Goal: Information Seeking & Learning: Learn about a topic

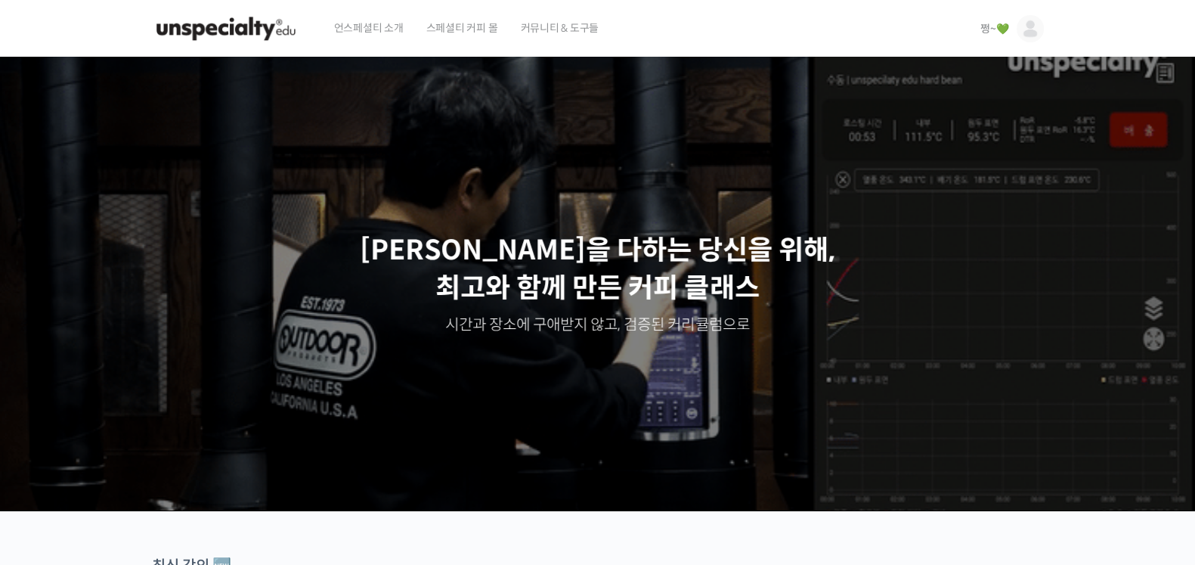
click at [983, 28] on span "쩡~💚" at bounding box center [995, 29] width 28 height 14
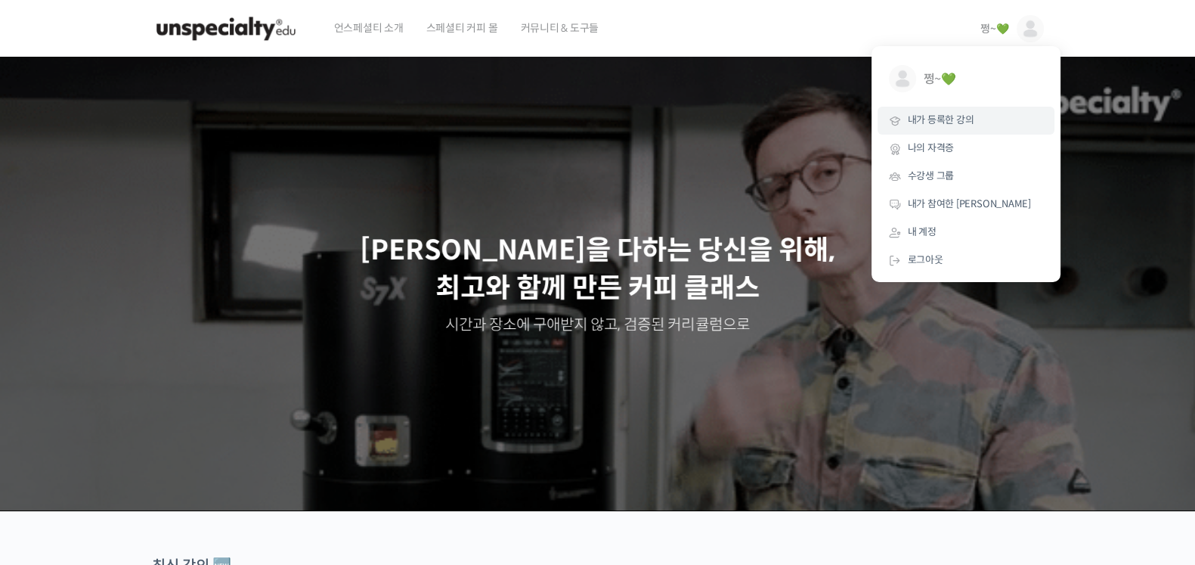
click at [960, 117] on span "내가 등록한 강의" at bounding box center [941, 119] width 67 height 13
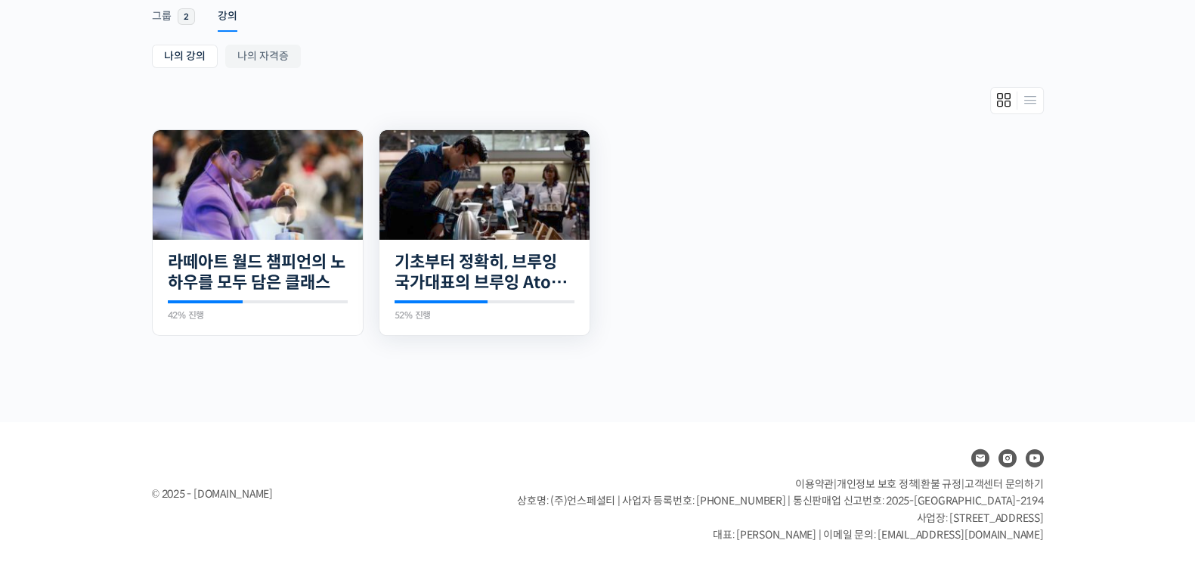
click at [535, 210] on img at bounding box center [485, 185] width 210 height 110
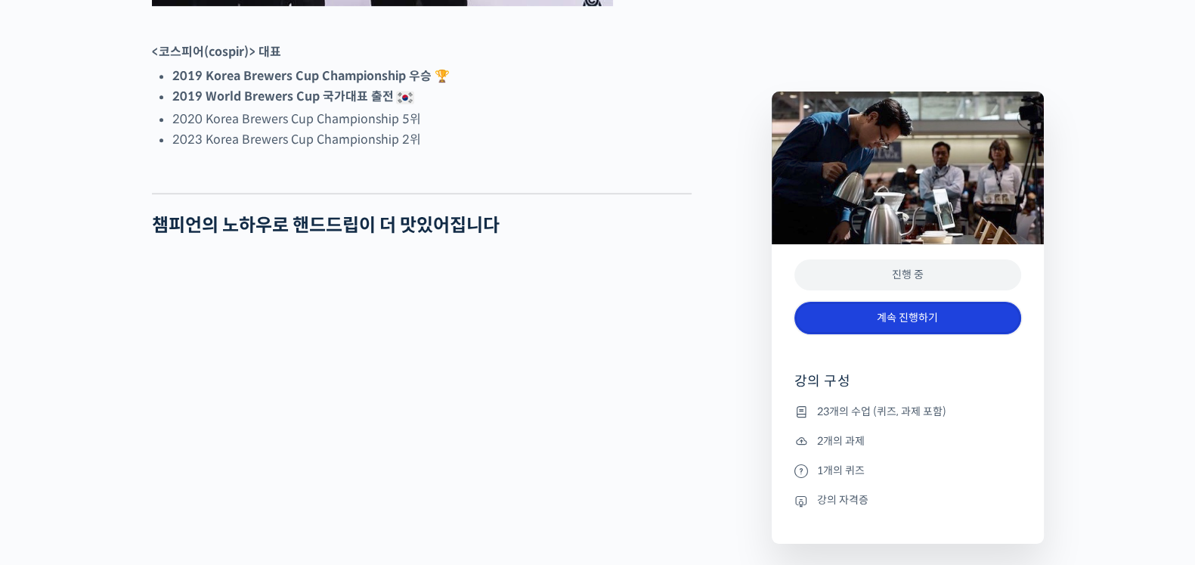
click at [892, 324] on link "계속 진행하기" at bounding box center [908, 318] width 227 height 33
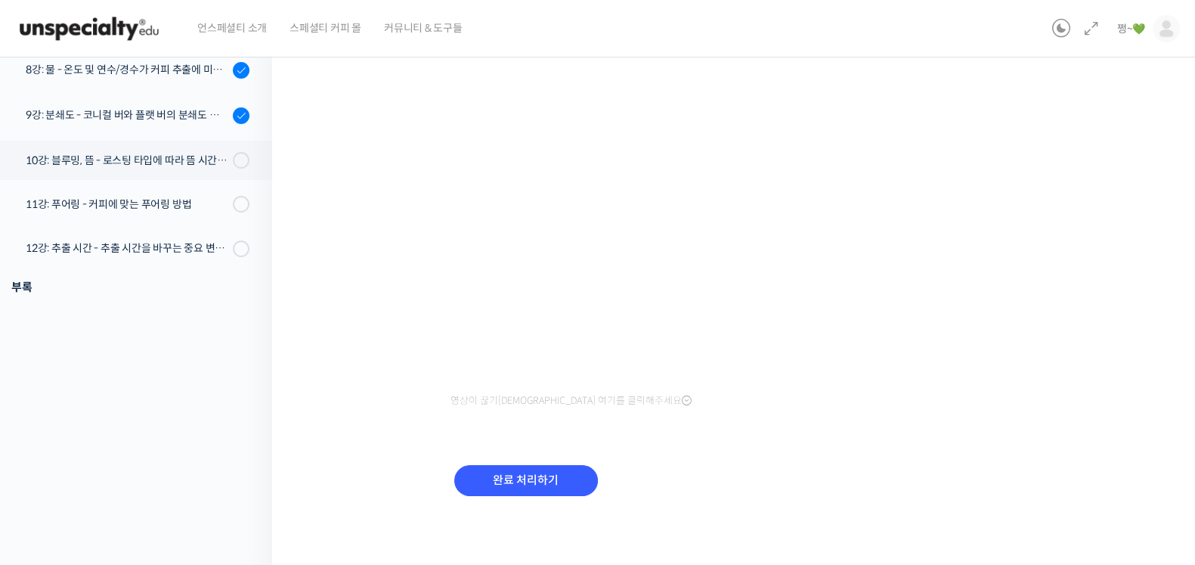
scroll to position [515, 0]
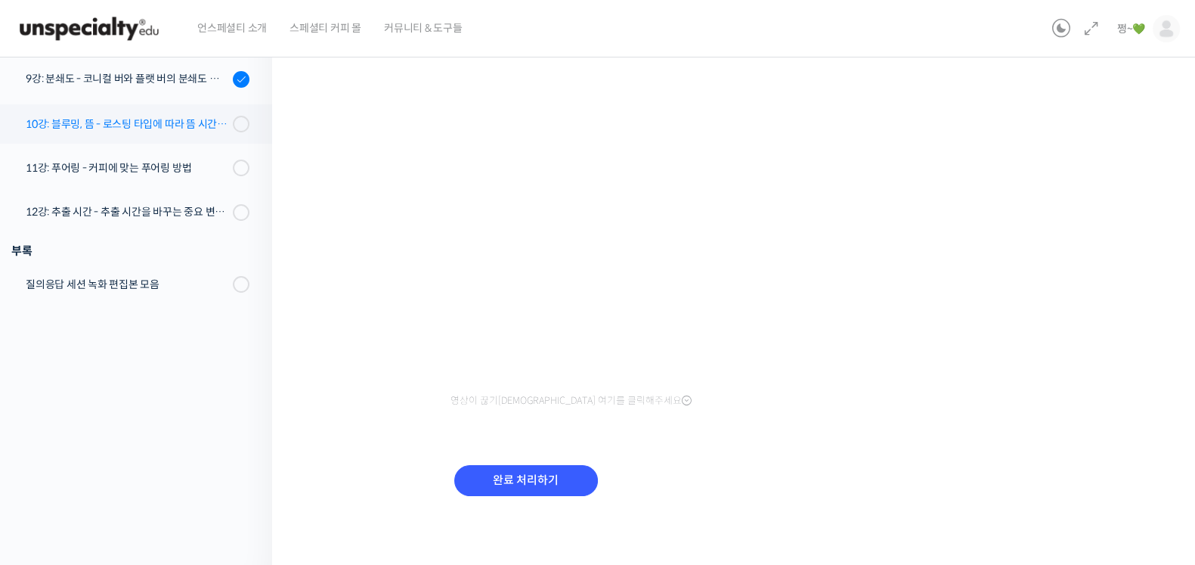
click at [152, 123] on div "10강: 블루밍, 뜸 - 로스팅 타입에 따라 뜸 시간을 다르게 해야 하는 이유" at bounding box center [127, 124] width 203 height 17
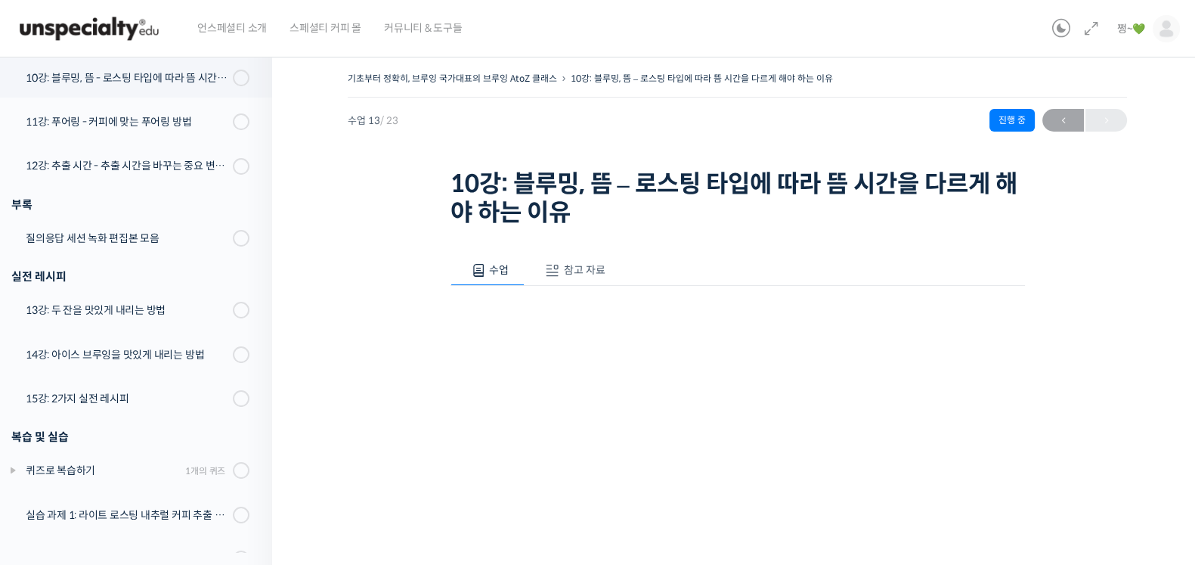
click at [582, 274] on span "참고 자료" at bounding box center [585, 270] width 42 height 14
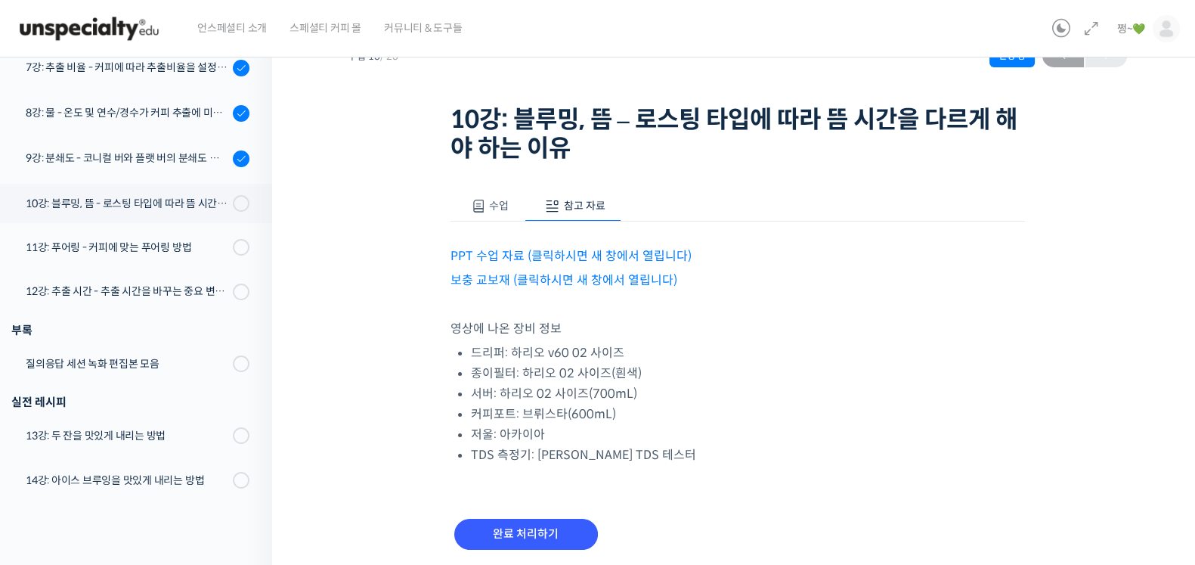
scroll to position [119, 0]
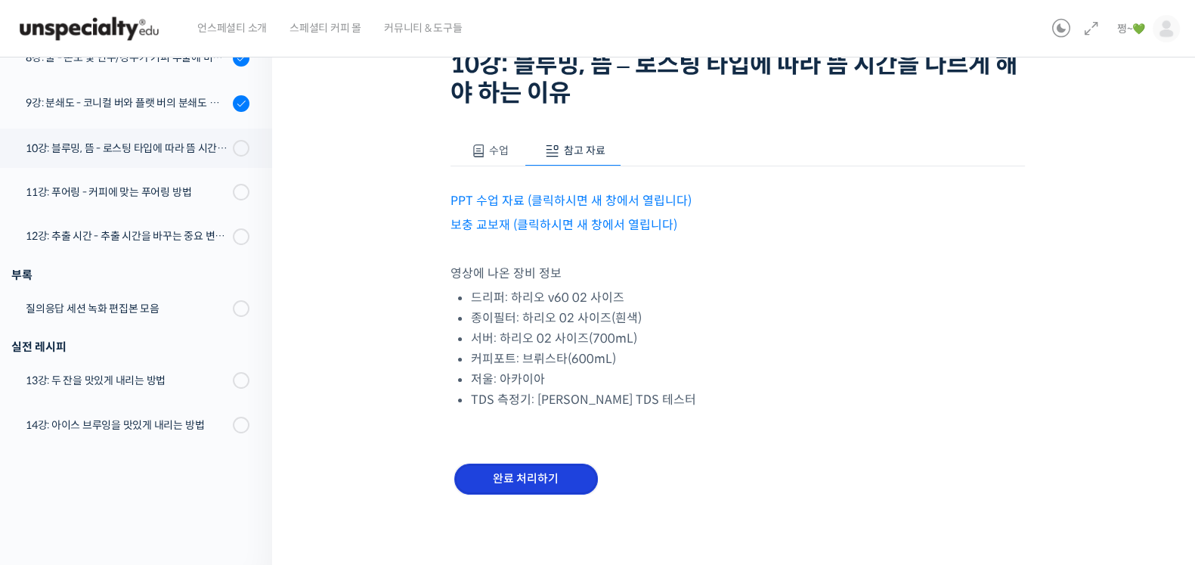
click at [544, 485] on input "완료 처리하기" at bounding box center [526, 478] width 144 height 31
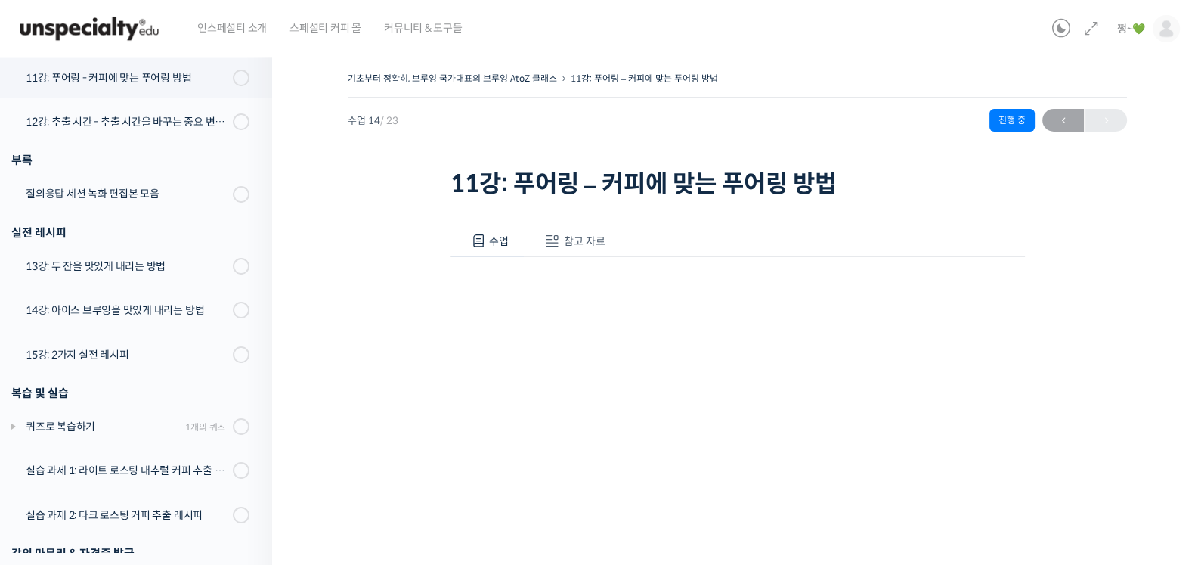
click at [565, 242] on span "참고 자료" at bounding box center [585, 241] width 42 height 14
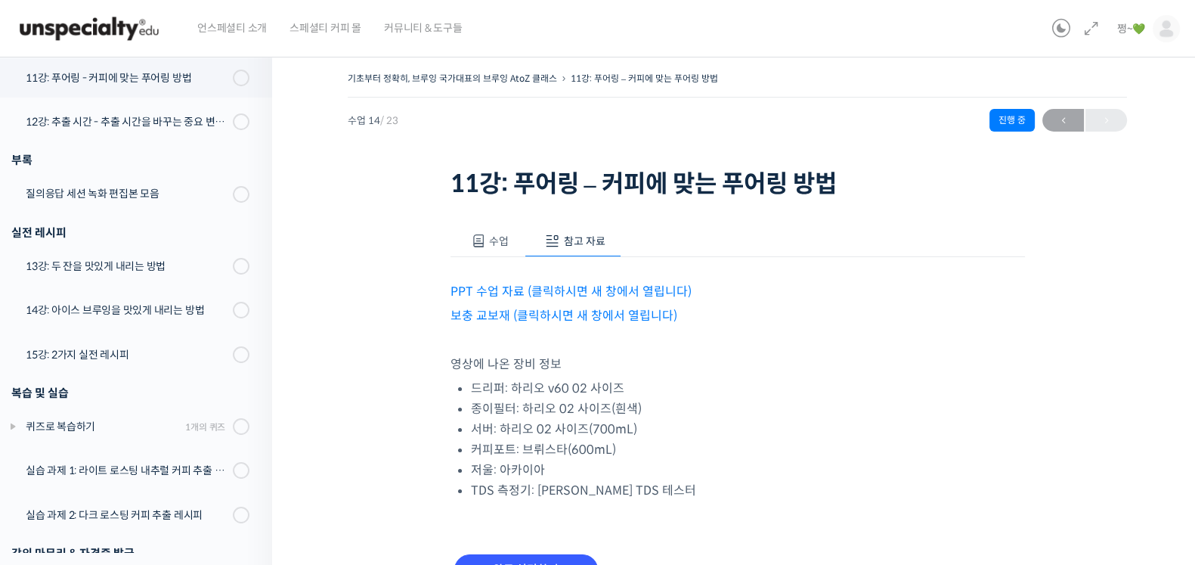
click at [507, 292] on link "PPT 수업 자료 (클릭하시면 새 창에서 열립니다)" at bounding box center [571, 292] width 241 height 16
click at [535, 311] on link "보충 교보재 (클릭하시면 새 창에서 열립니다)" at bounding box center [564, 316] width 227 height 16
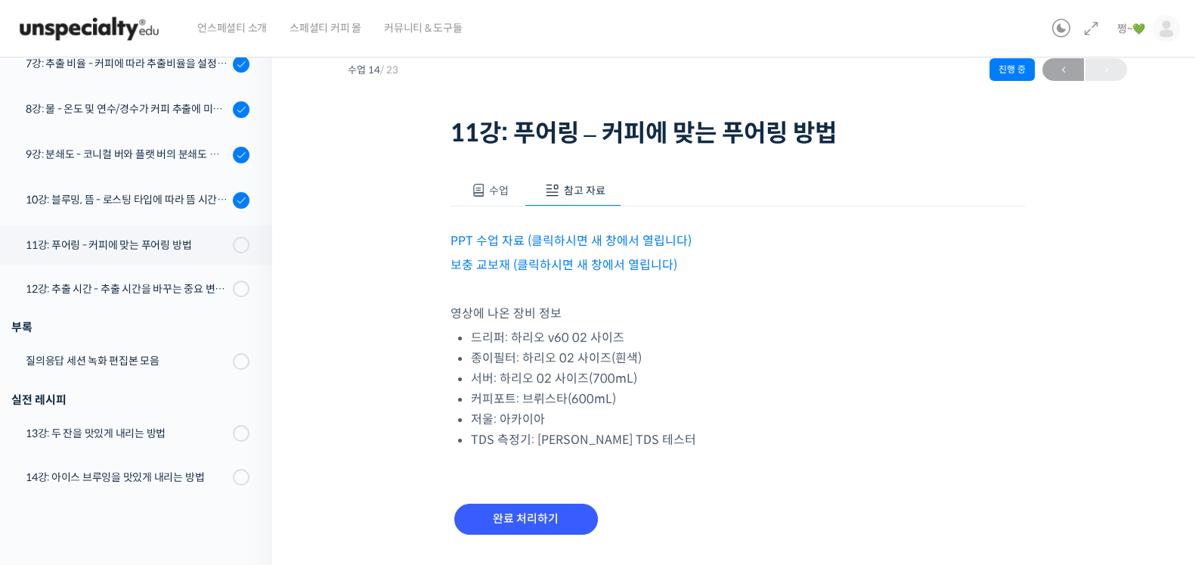
scroll to position [90, 0]
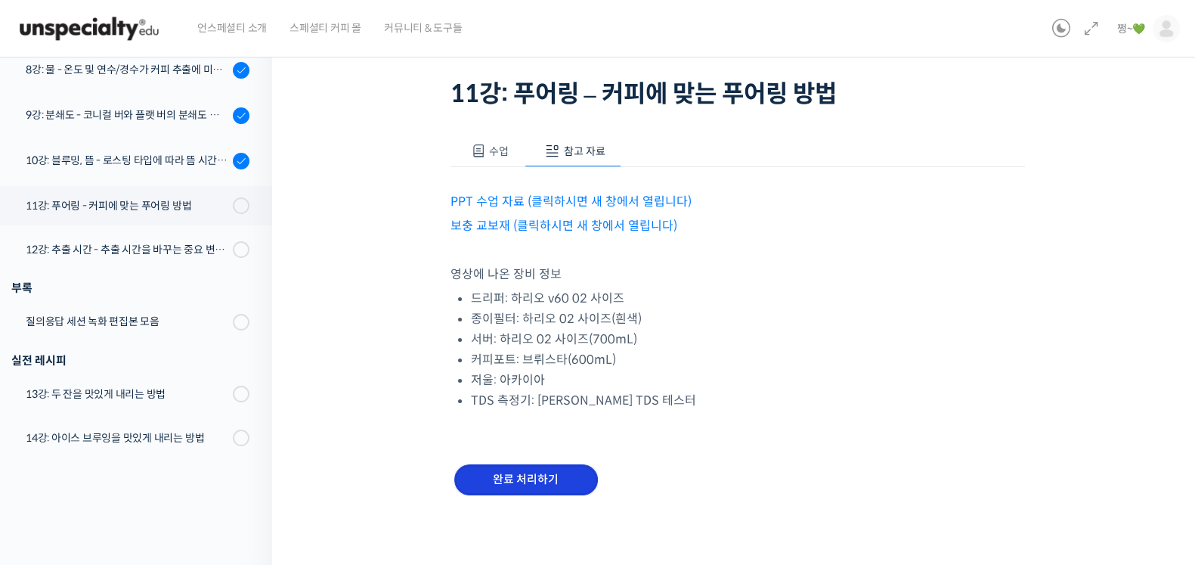
click at [552, 482] on input "완료 처리하기" at bounding box center [526, 479] width 144 height 31
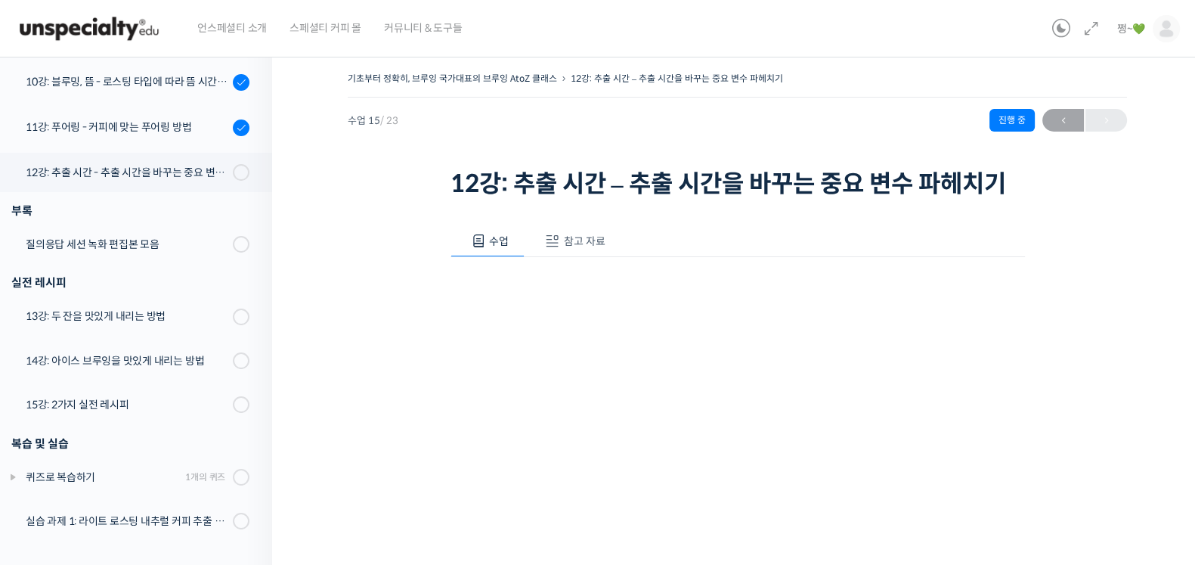
scroll to position [721, 0]
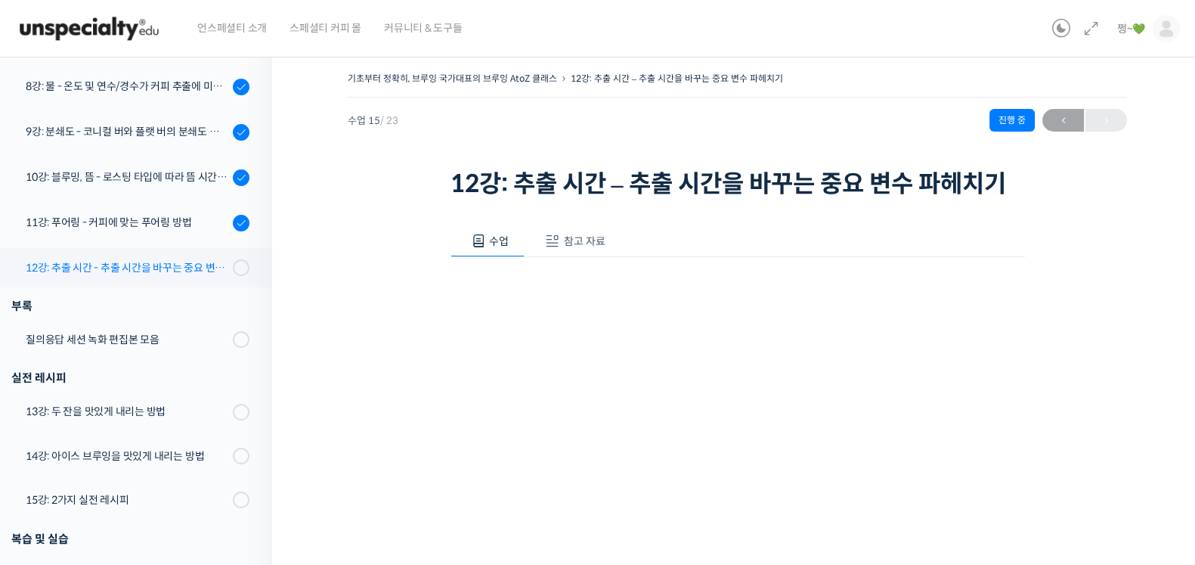
click at [167, 265] on div "12강: 추출 시간 - 추출 시간을 바꾸는 중요 변수 파헤치기" at bounding box center [127, 267] width 203 height 17
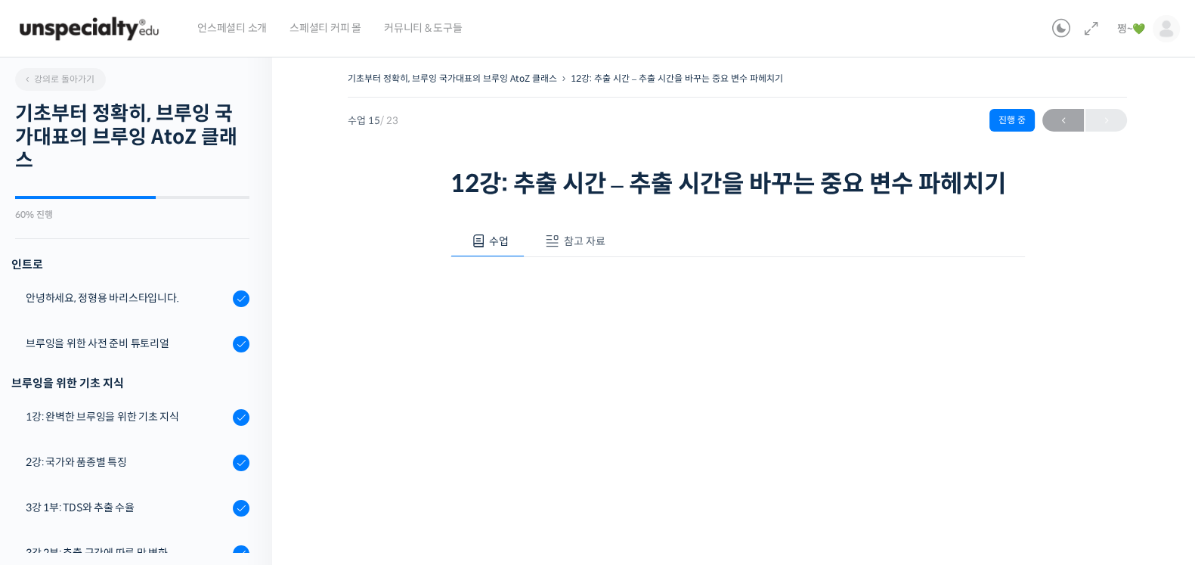
click at [597, 243] on span "참고 자료" at bounding box center [585, 241] width 42 height 14
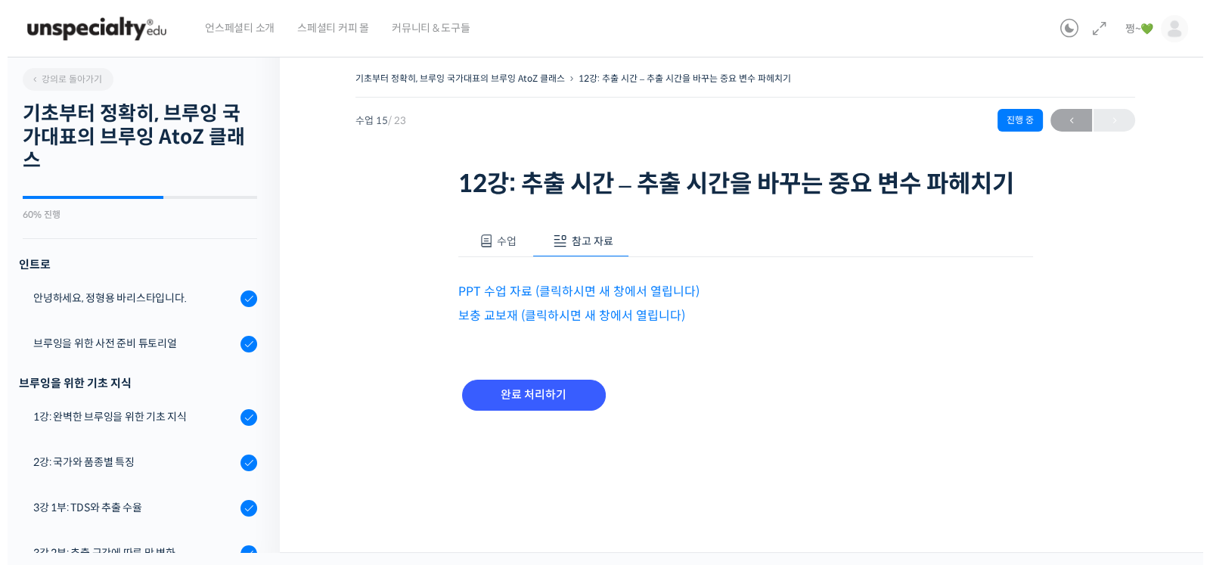
scroll to position [911, 0]
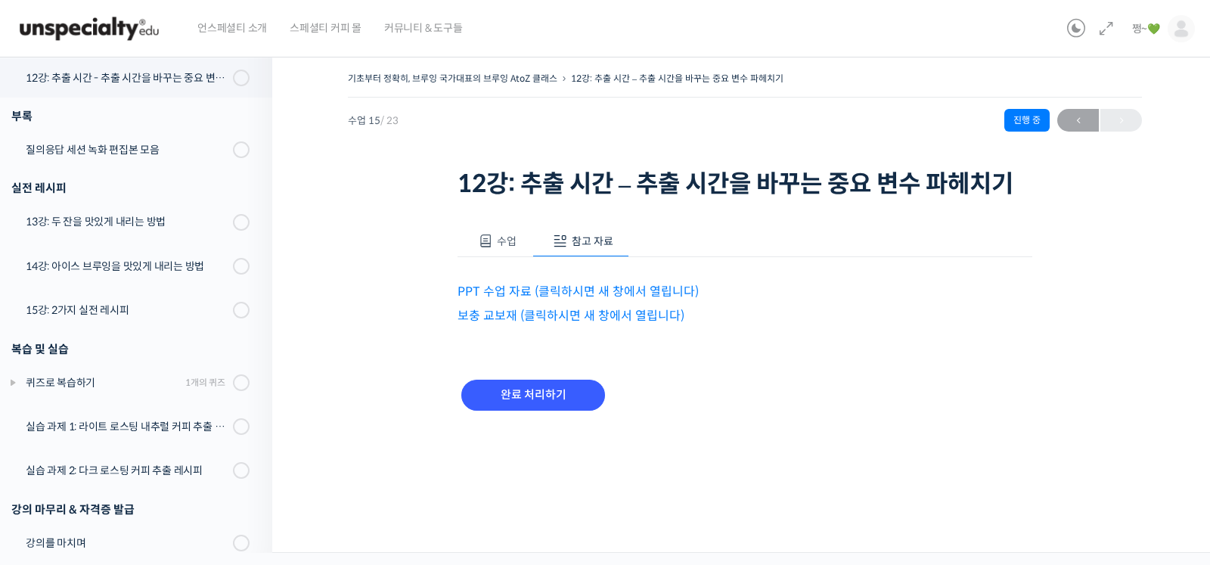
click at [498, 293] on link "PPT 수업 자료 (클릭하시면 새 창에서 열립니다)" at bounding box center [577, 292] width 241 height 16
click at [539, 314] on link "보충 교보재 (클릭하시면 새 창에서 열립니다)" at bounding box center [570, 316] width 227 height 16
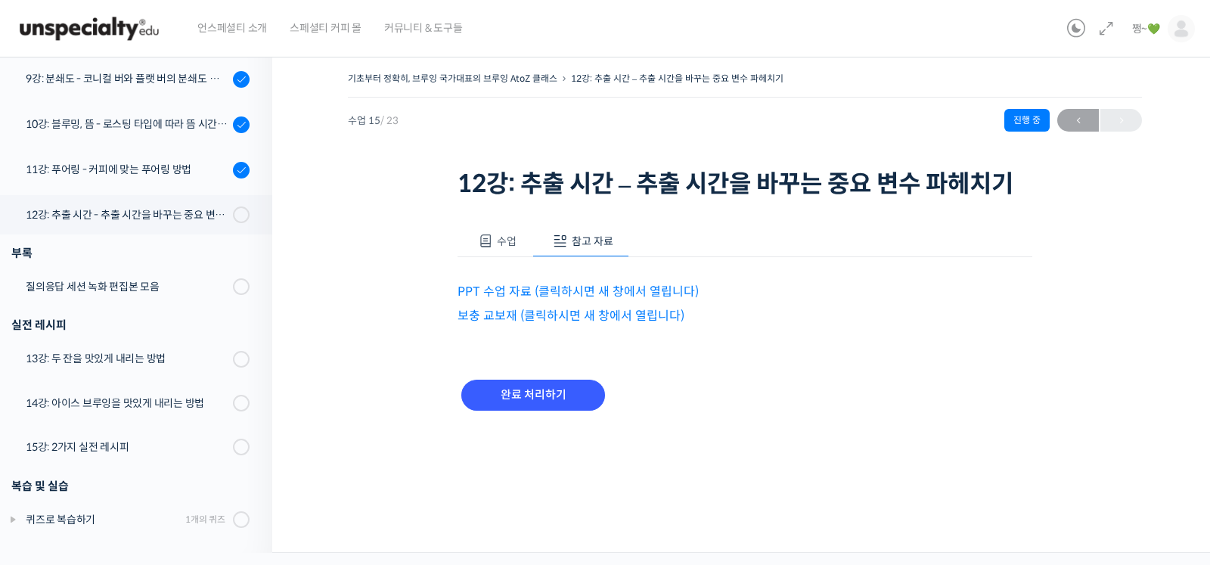
scroll to position [649, 0]
